Goal: Task Accomplishment & Management: Manage account settings

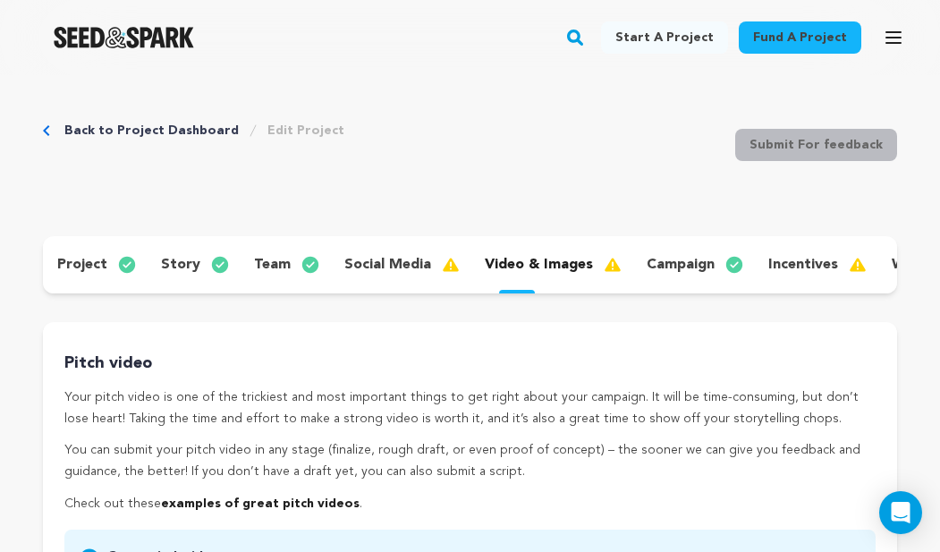
scroll to position [0, 111]
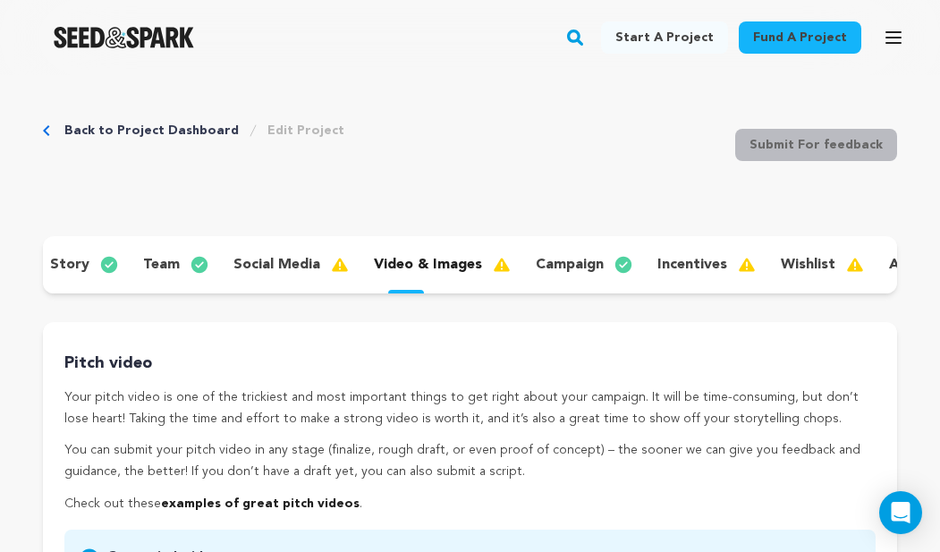
click at [692, 261] on p "incentives" at bounding box center [693, 264] width 70 height 21
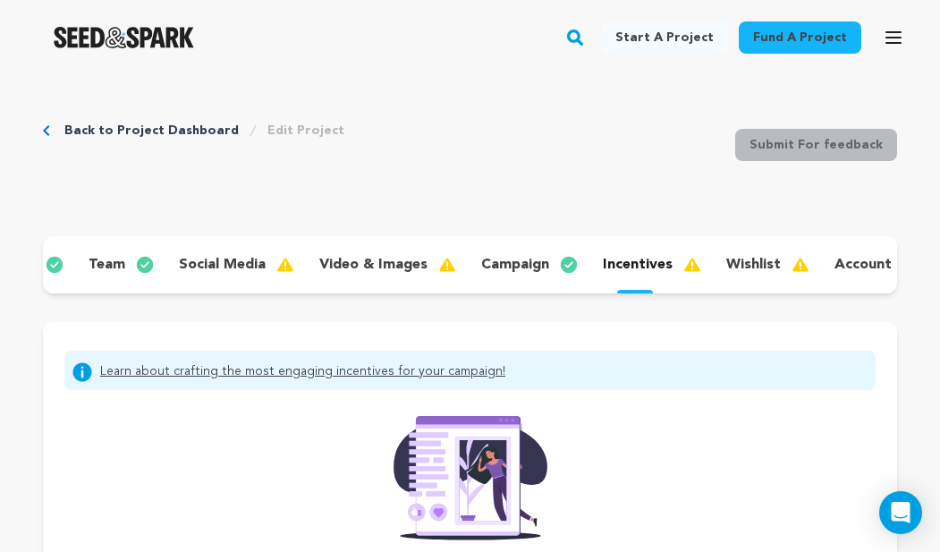
scroll to position [0, 170]
click at [759, 269] on p "wishlist" at bounding box center [749, 264] width 55 height 21
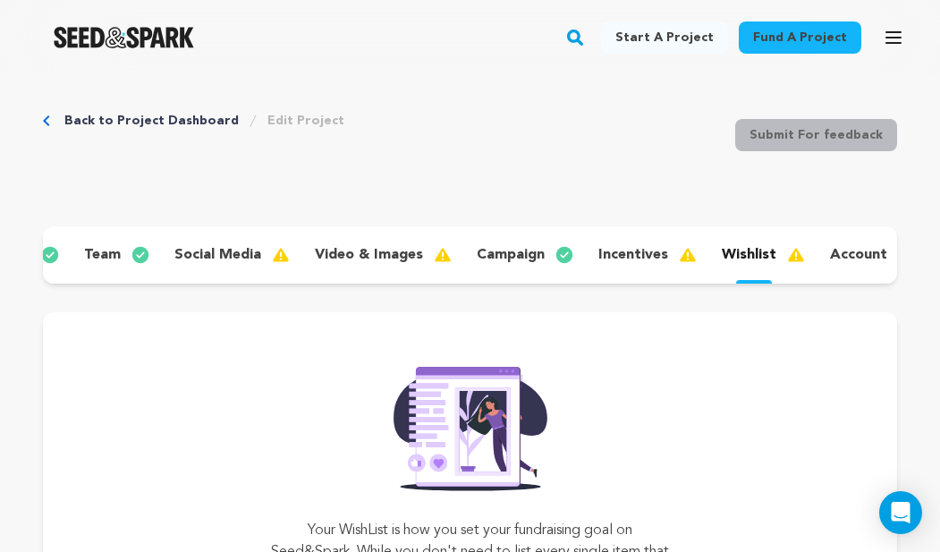
scroll to position [0, 310]
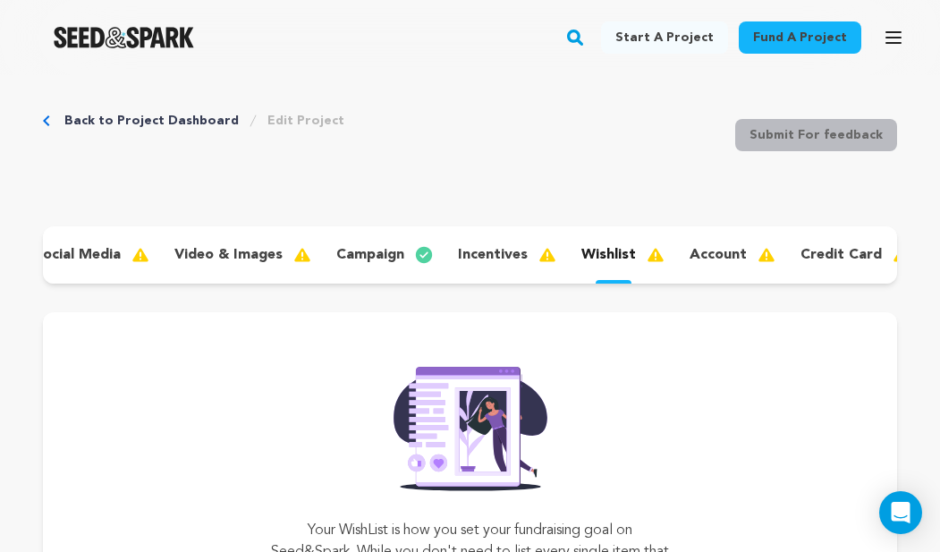
click at [758, 257] on img at bounding box center [774, 254] width 32 height 21
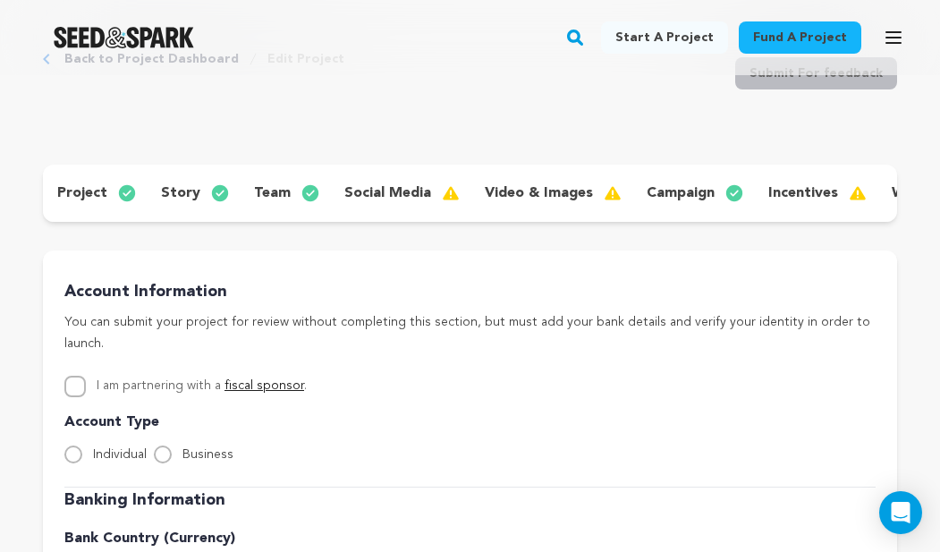
click at [525, 192] on p "video & images" at bounding box center [539, 193] width 108 height 21
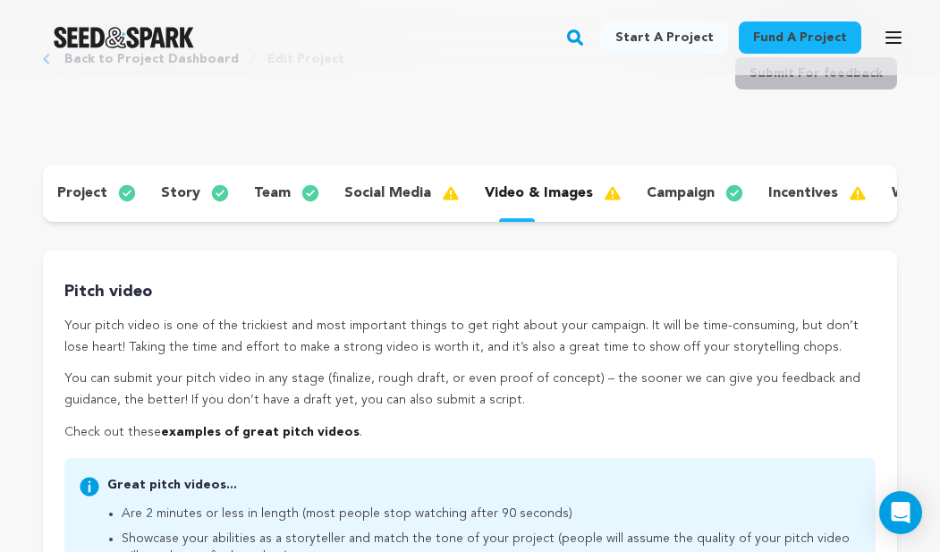
click at [405, 190] on p "social media" at bounding box center [387, 193] width 87 height 21
